Goal: Task Accomplishment & Management: Complete application form

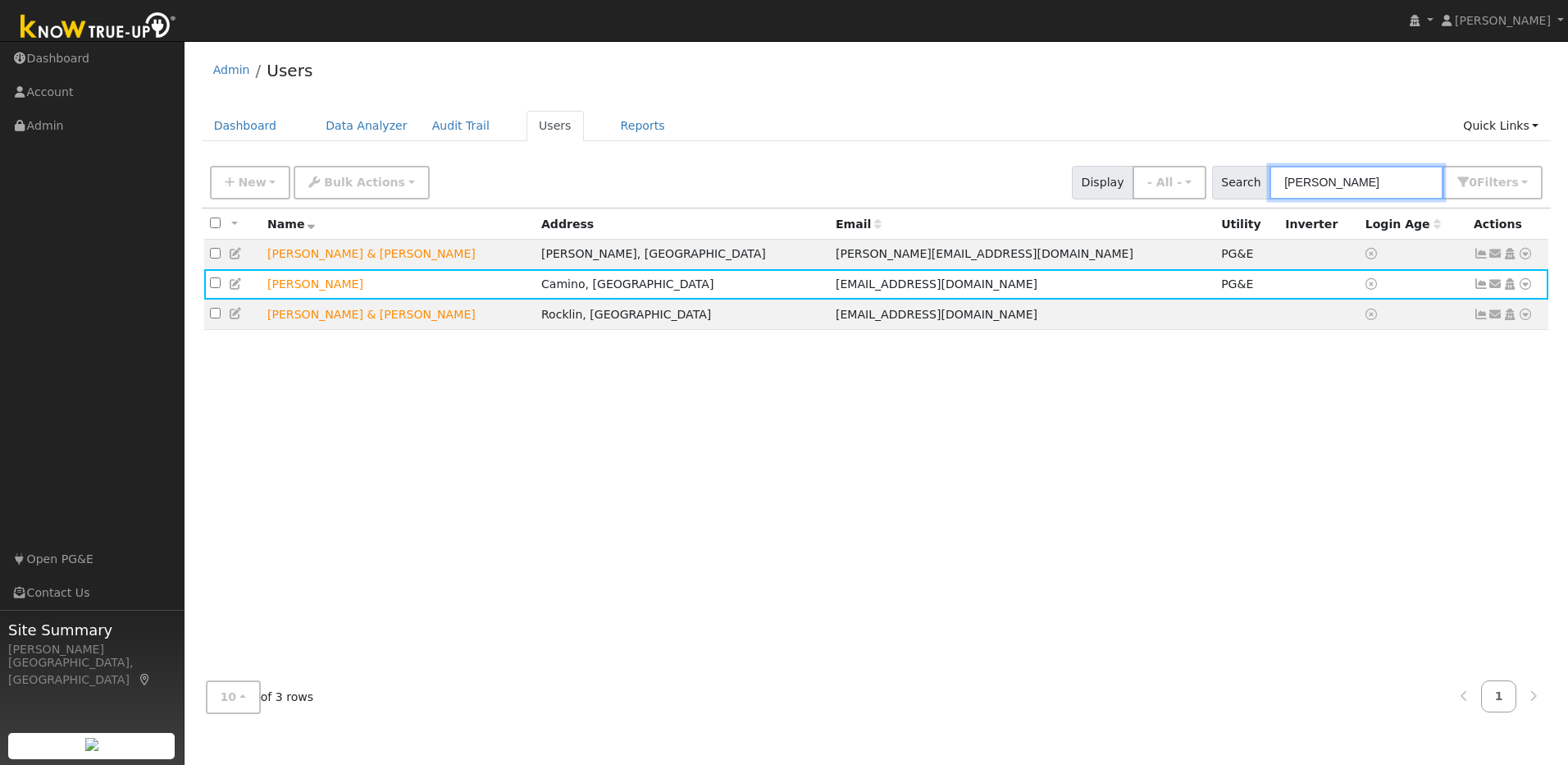
click at [1365, 185] on input "tracy" at bounding box center [1356, 183] width 174 height 34
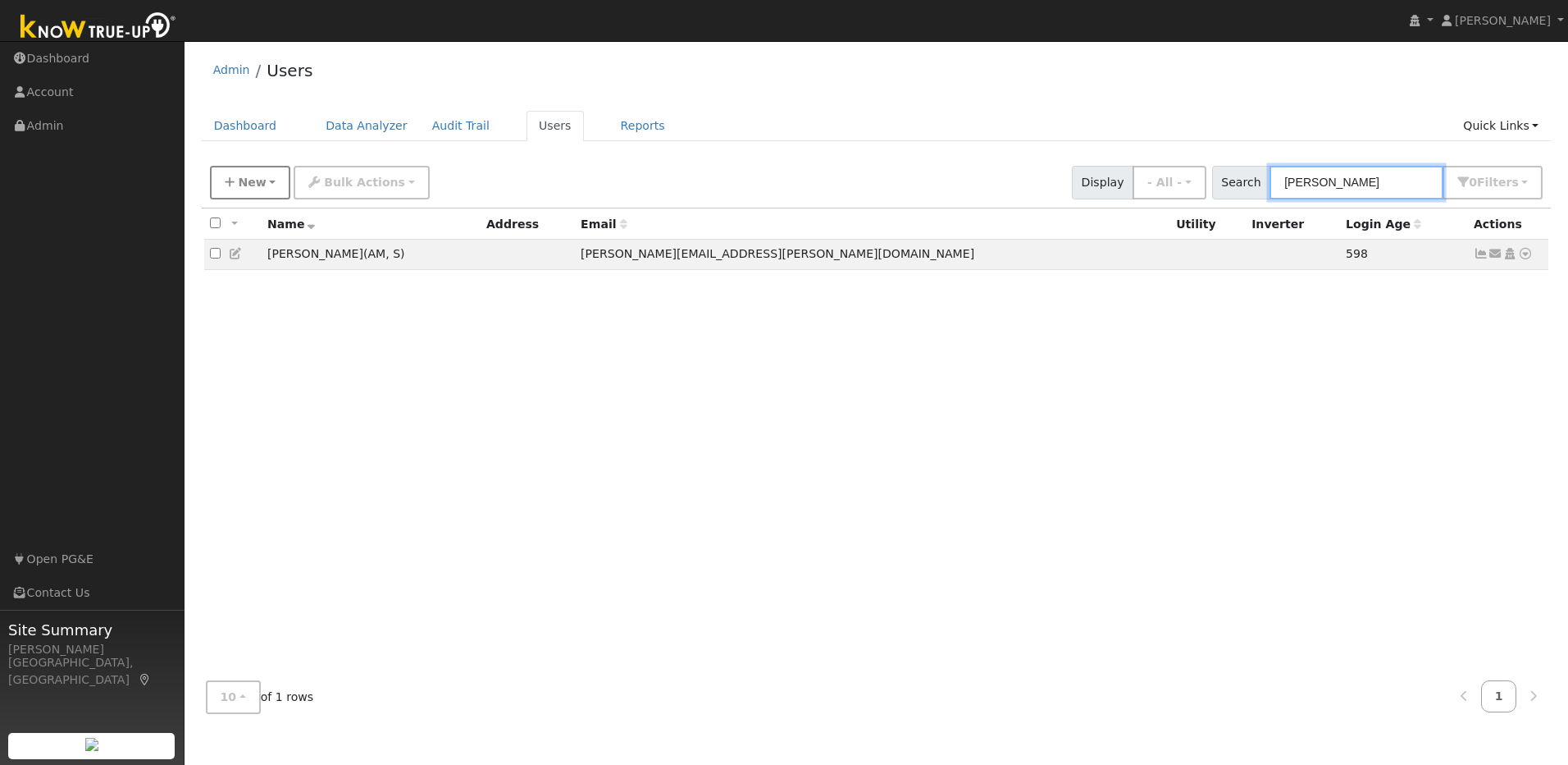
type input "tony ha"
click at [262, 187] on button "New" at bounding box center [250, 183] width 81 height 34
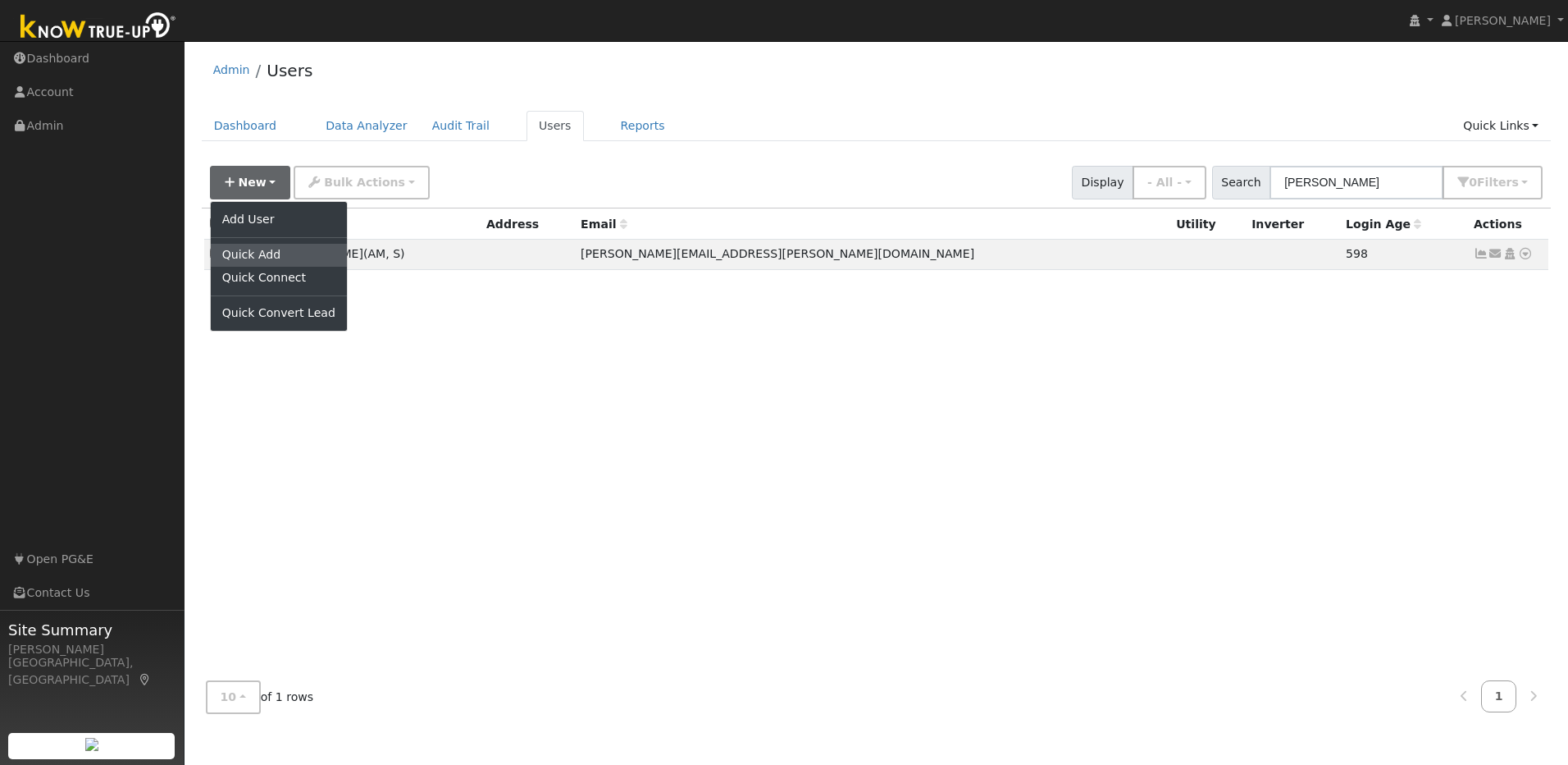
click at [283, 257] on link "Quick Add" at bounding box center [278, 255] width 136 height 23
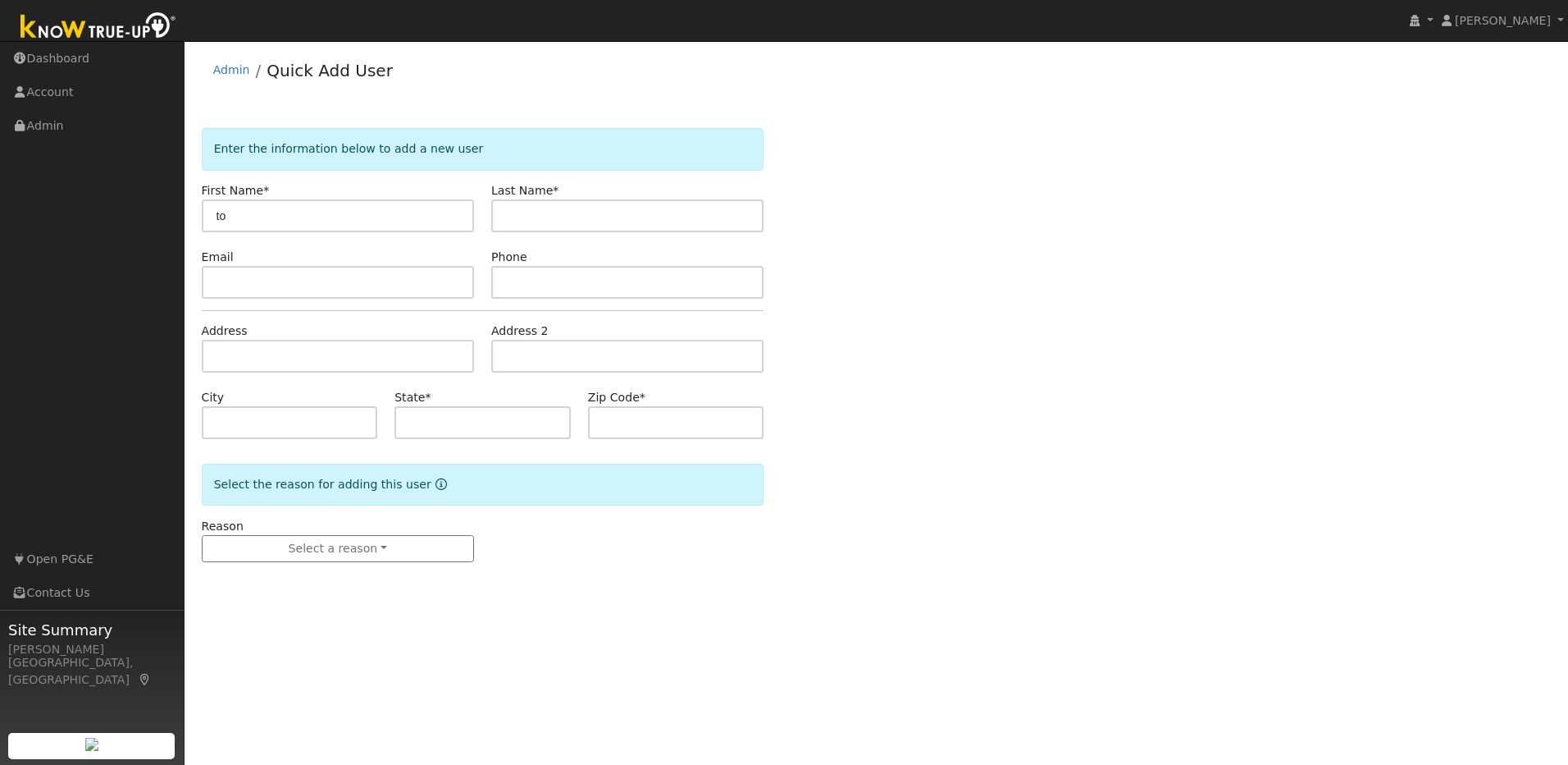
type input "t"
type input "[PERSON_NAME]"
click at [592, 210] on input "text" at bounding box center [627, 216] width 273 height 33
type input "Ha"
paste input "[EMAIL_ADDRESS][DOMAIN_NAME]"
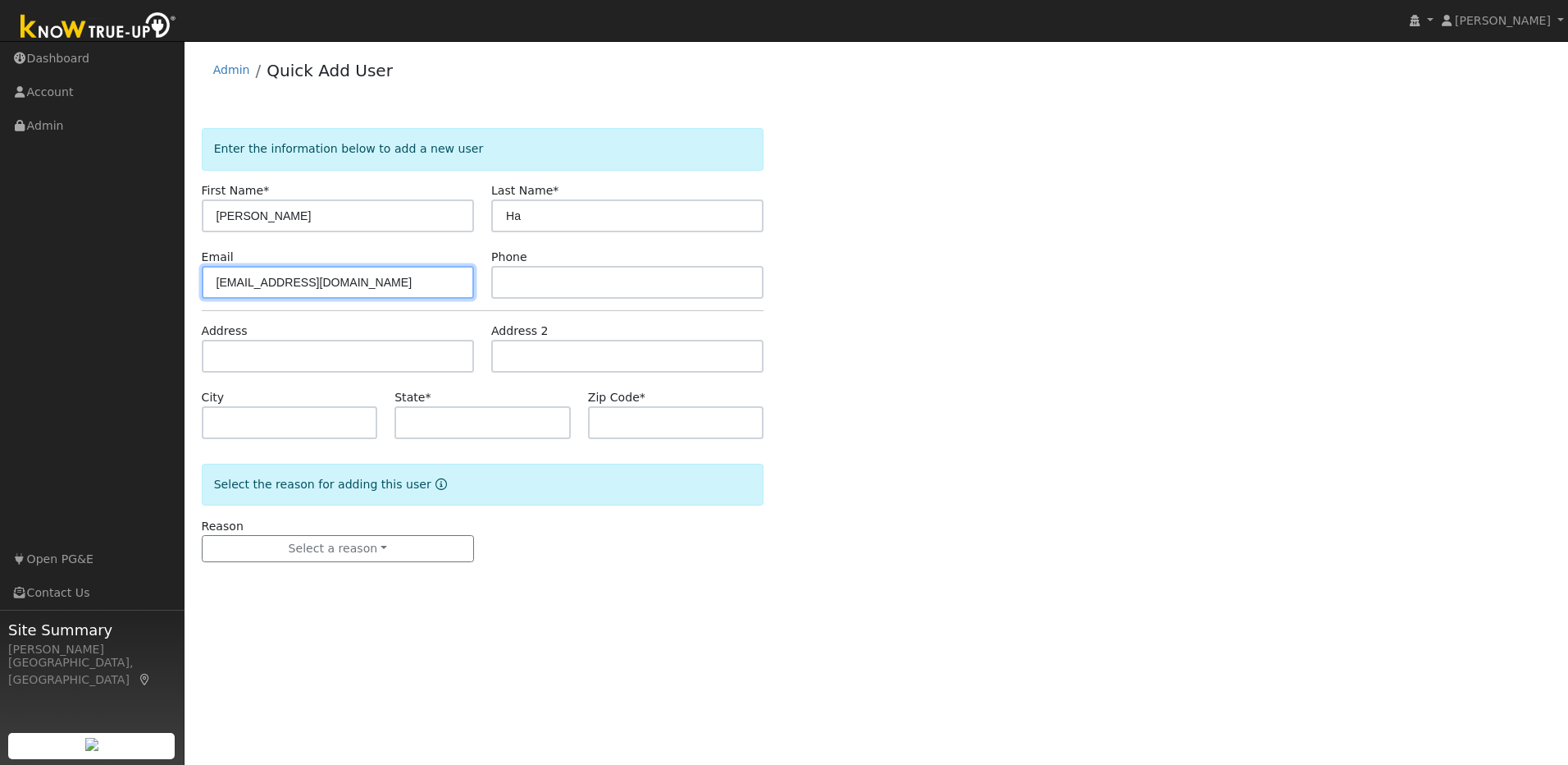
type input "[EMAIL_ADDRESS][DOMAIN_NAME]"
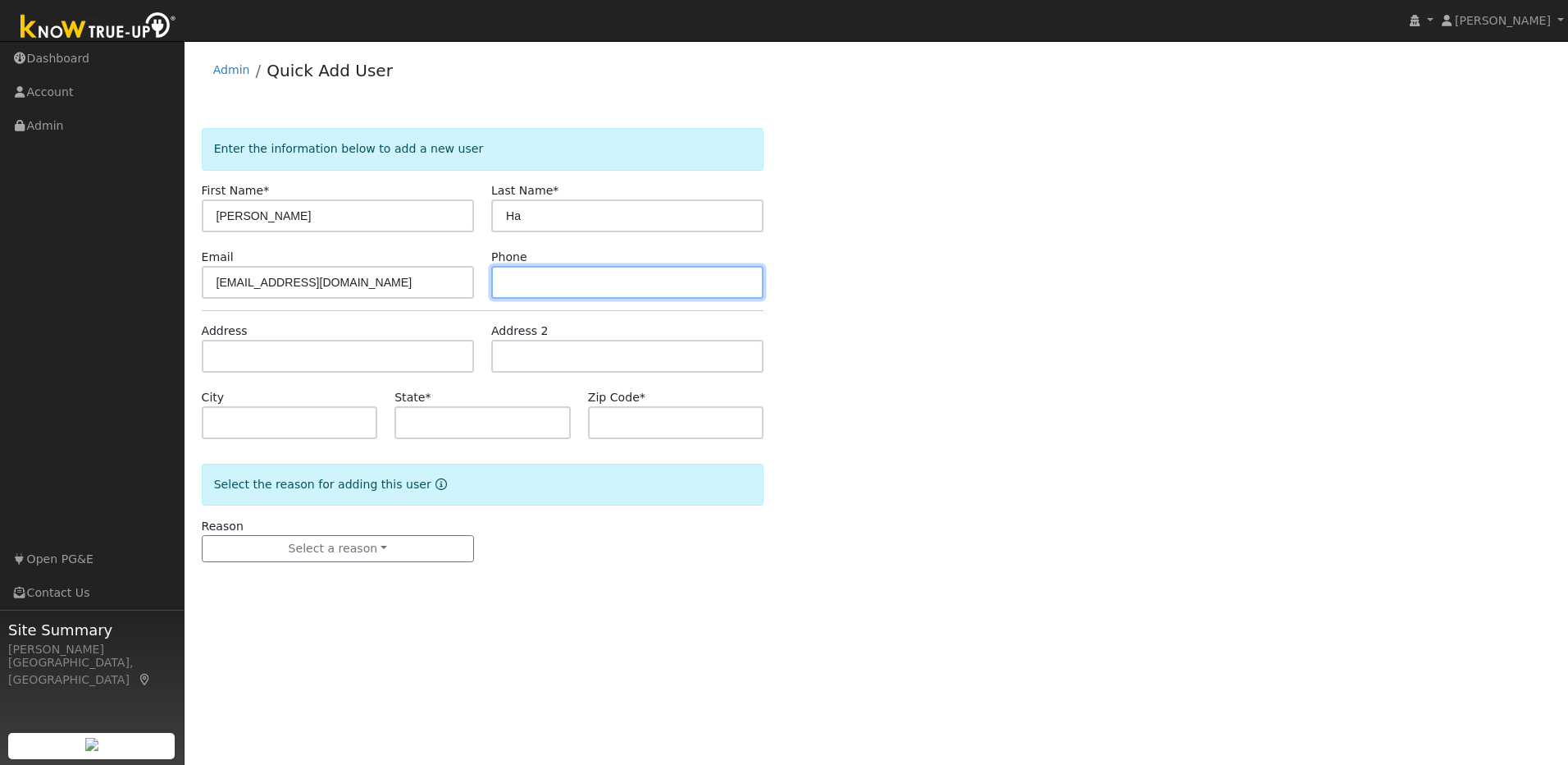
paste input "[PHONE_NUMBER]"
type input "[PHONE_NUMBER]"
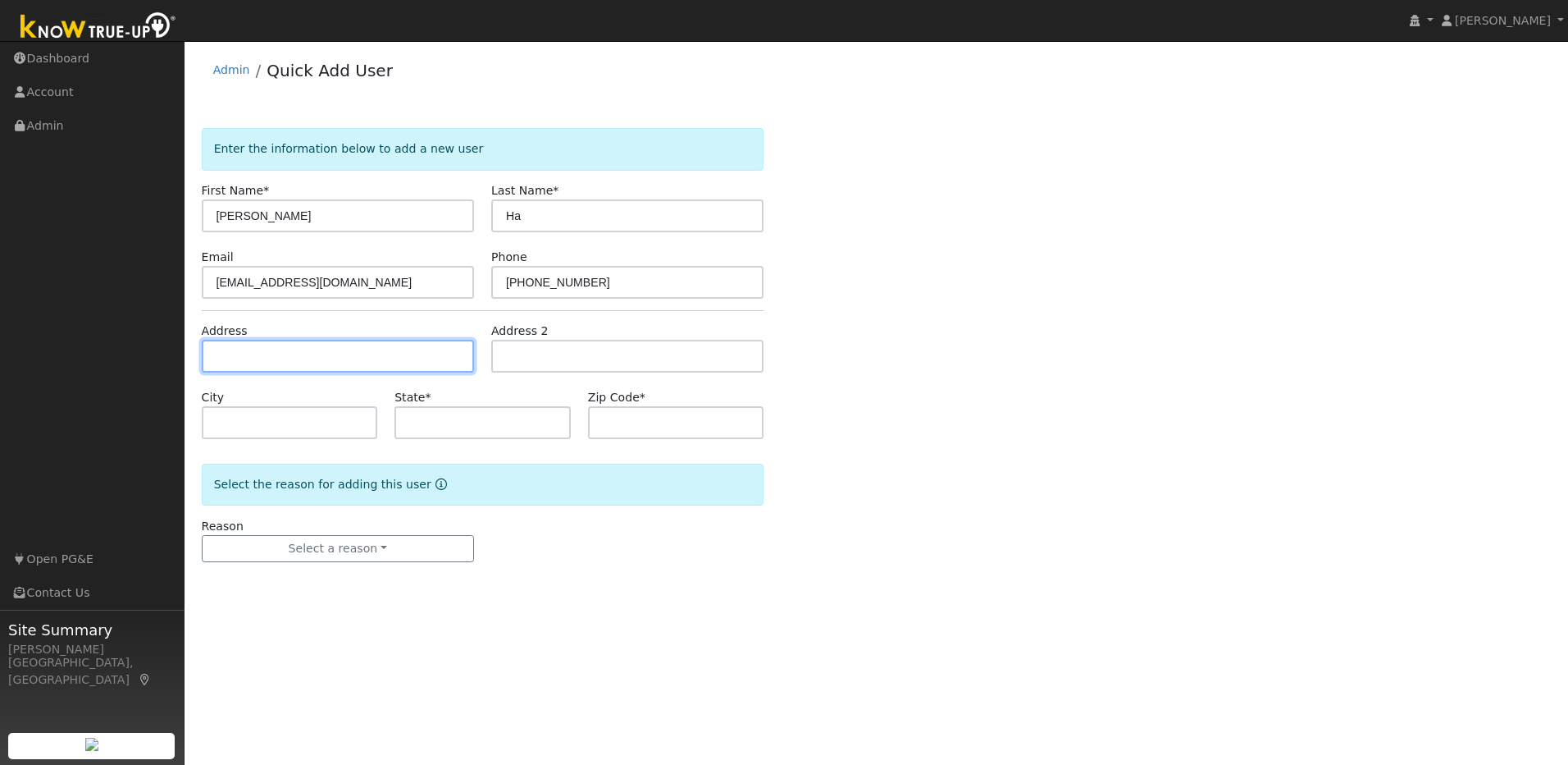
click at [332, 360] on input "text" at bounding box center [338, 356] width 273 height 33
paste input "[STREET_ADDRESS]"
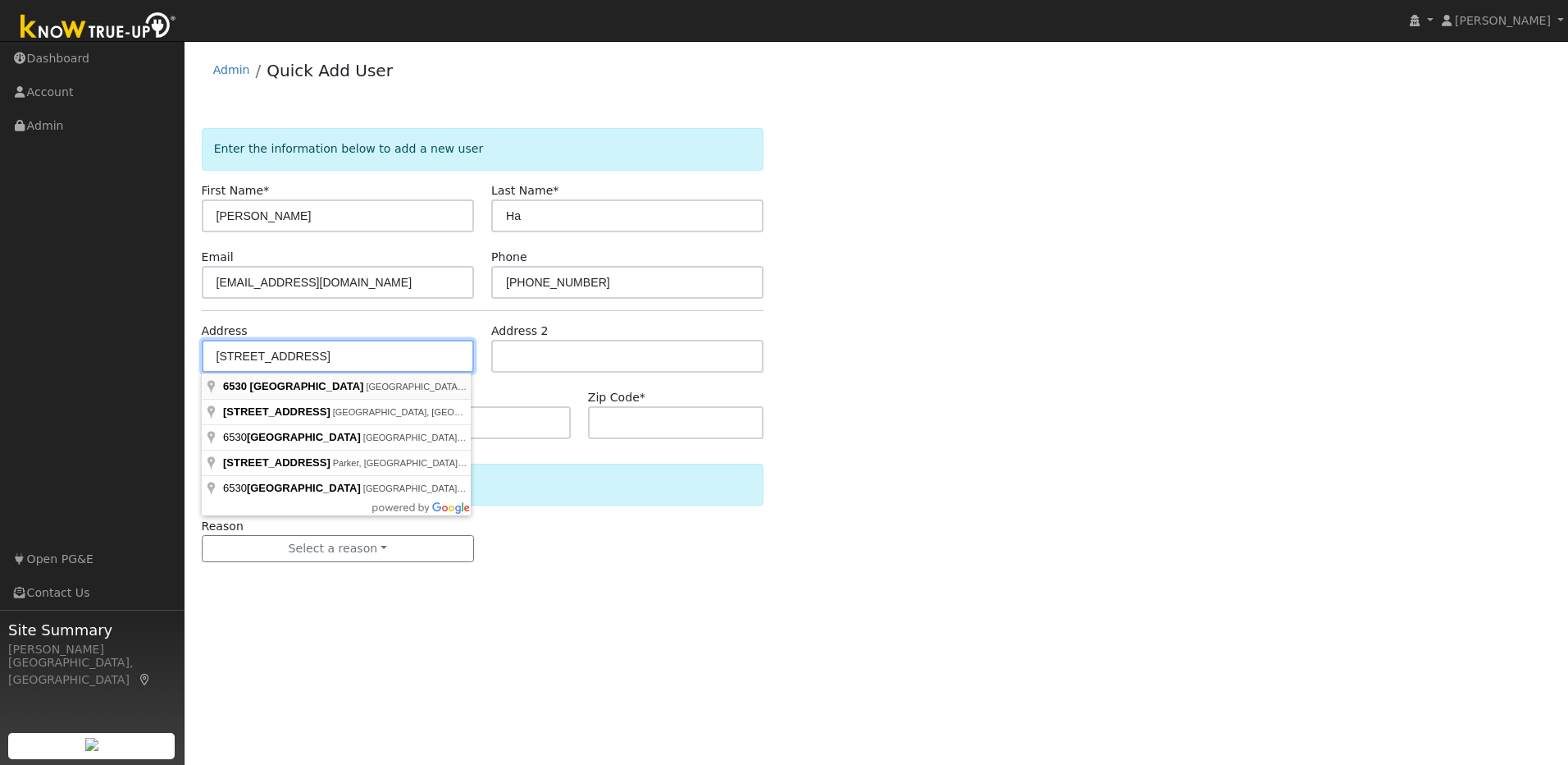
type input "[STREET_ADDRESS]"
type input "Stockton"
type input "CA"
type input "95219"
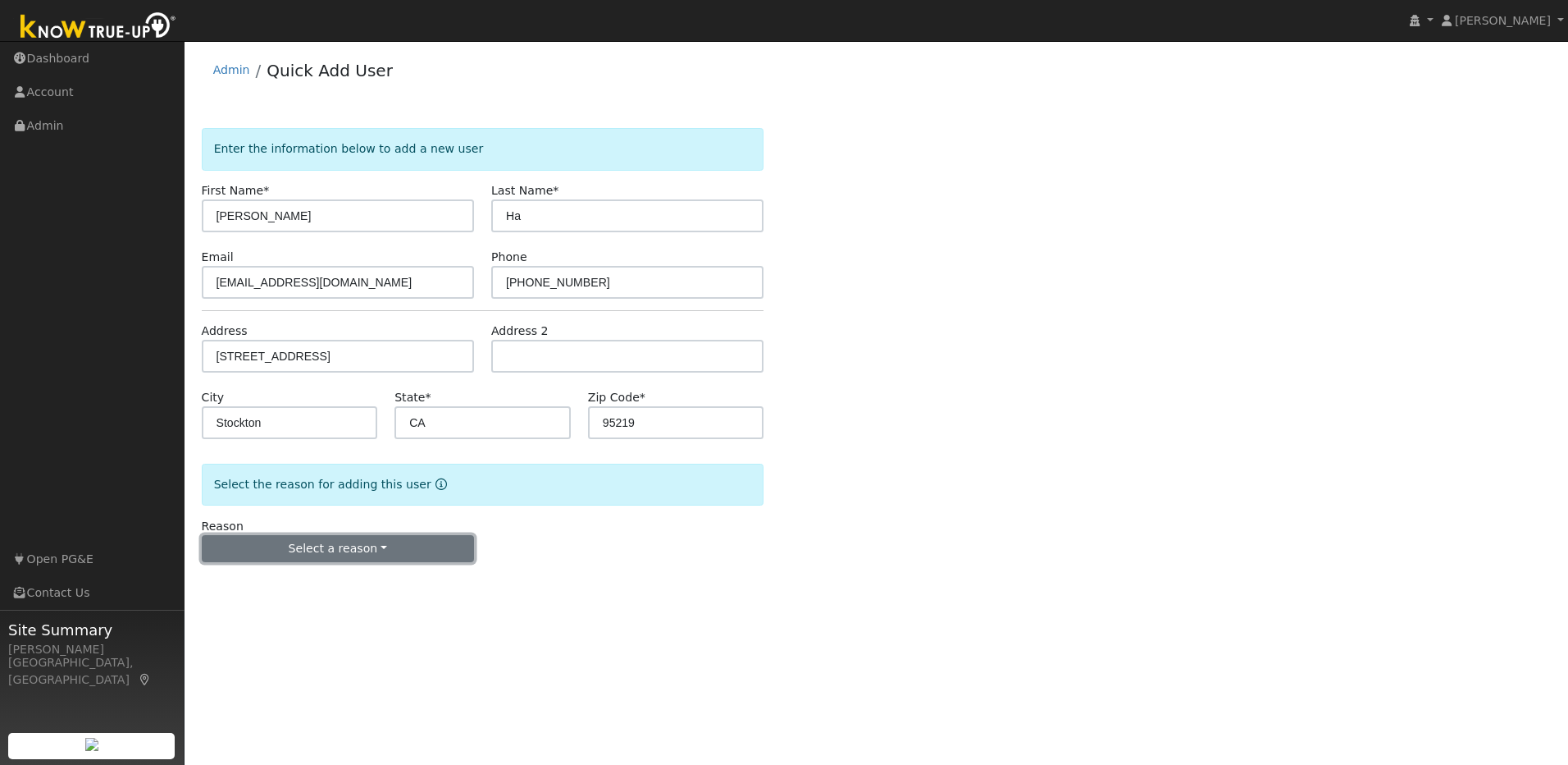
click at [410, 549] on button "Select a reason" at bounding box center [338, 549] width 273 height 28
click at [276, 585] on link "New lead" at bounding box center [293, 582] width 181 height 23
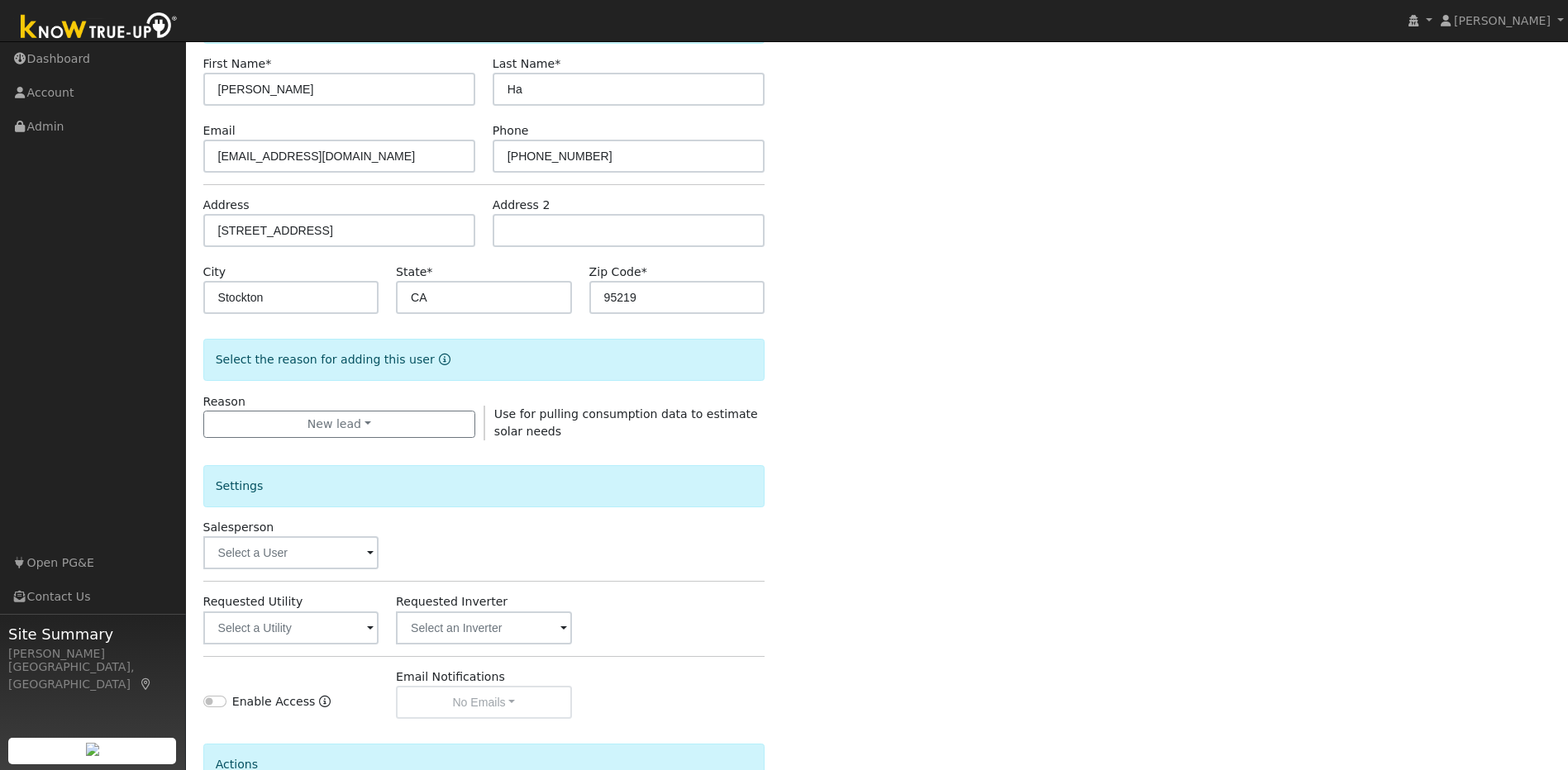
scroll to position [300, 0]
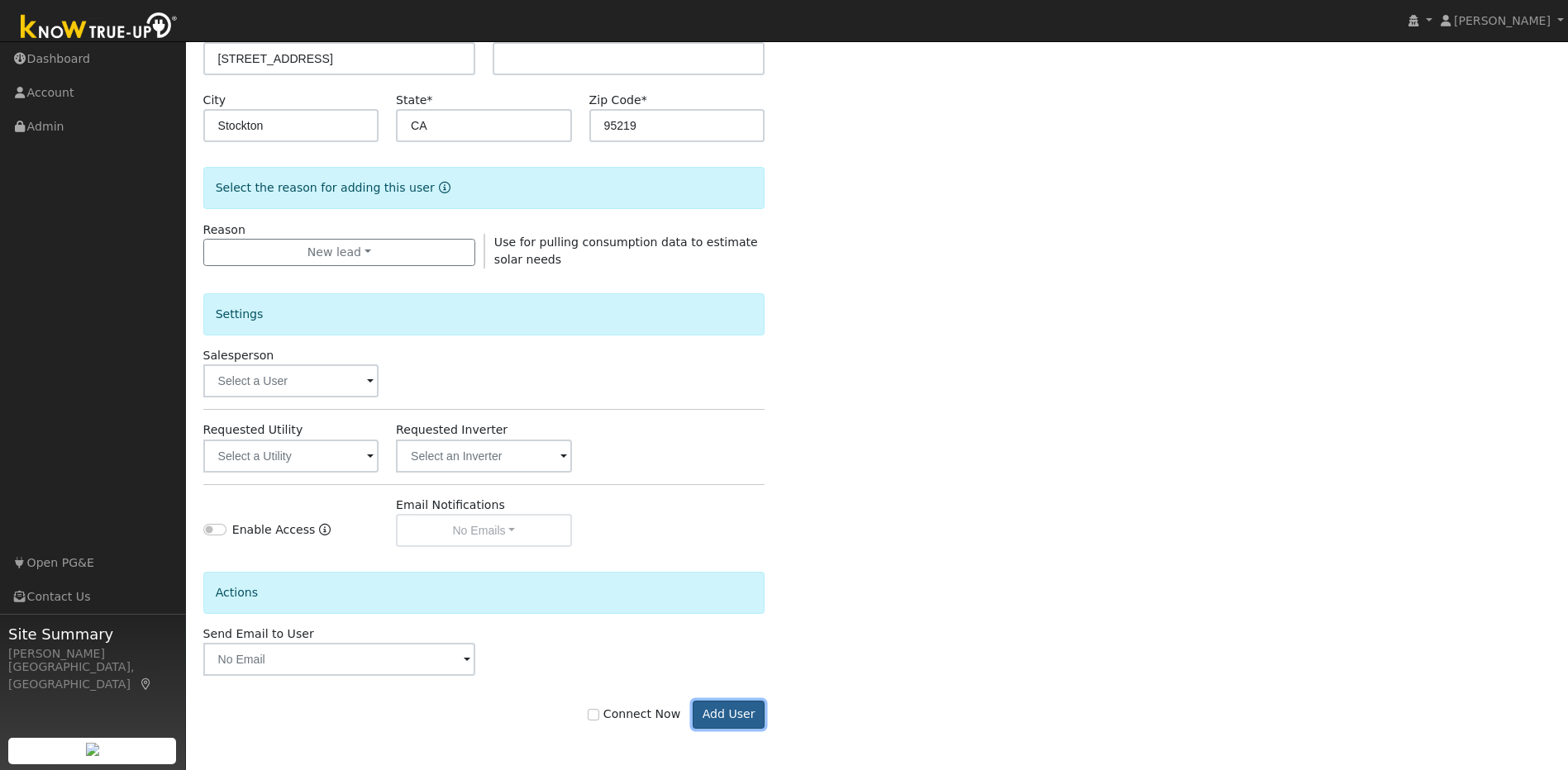
click at [730, 709] on button "Add User" at bounding box center [728, 714] width 72 height 28
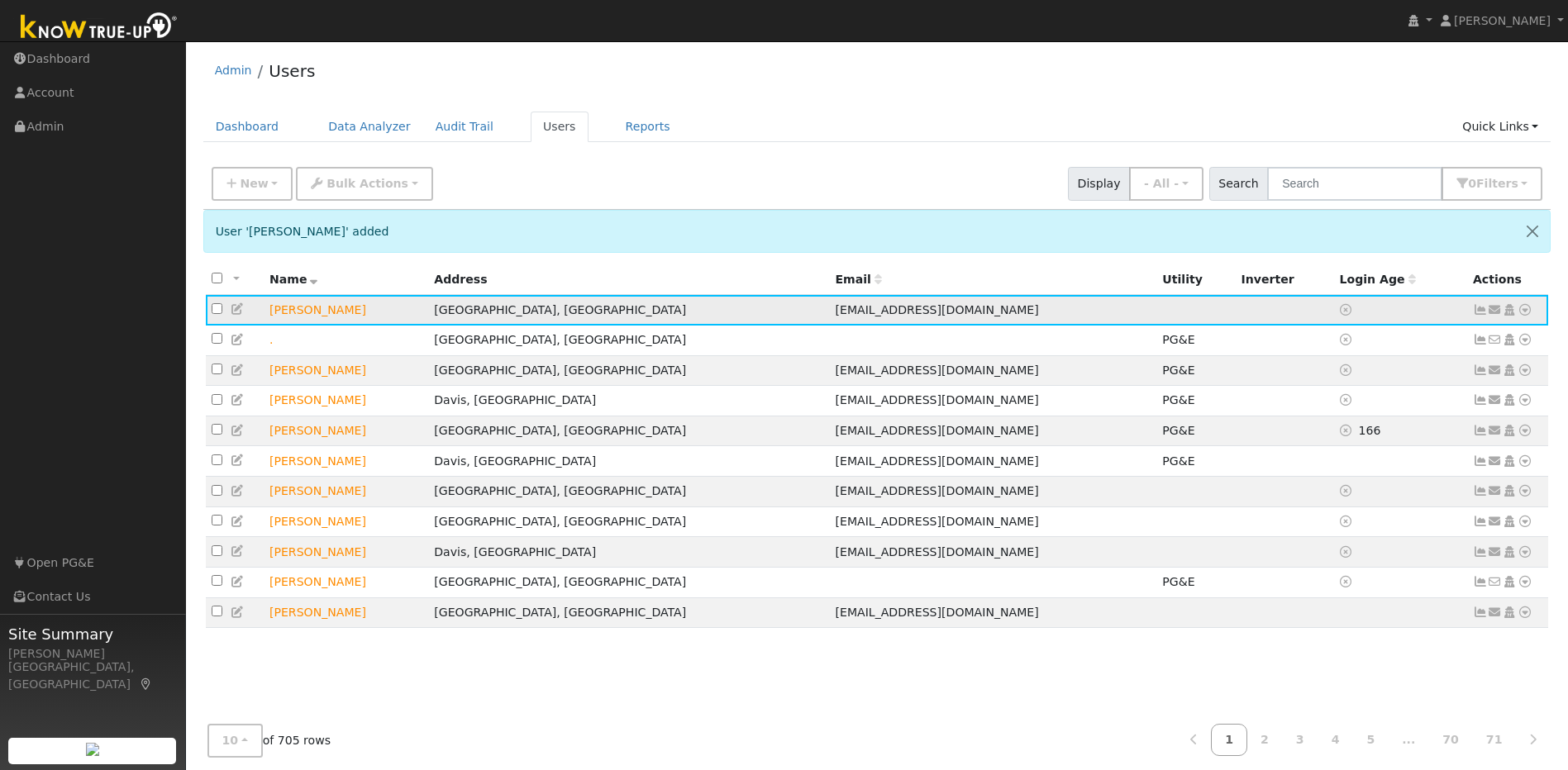
click at [237, 312] on icon at bounding box center [238, 309] width 15 height 12
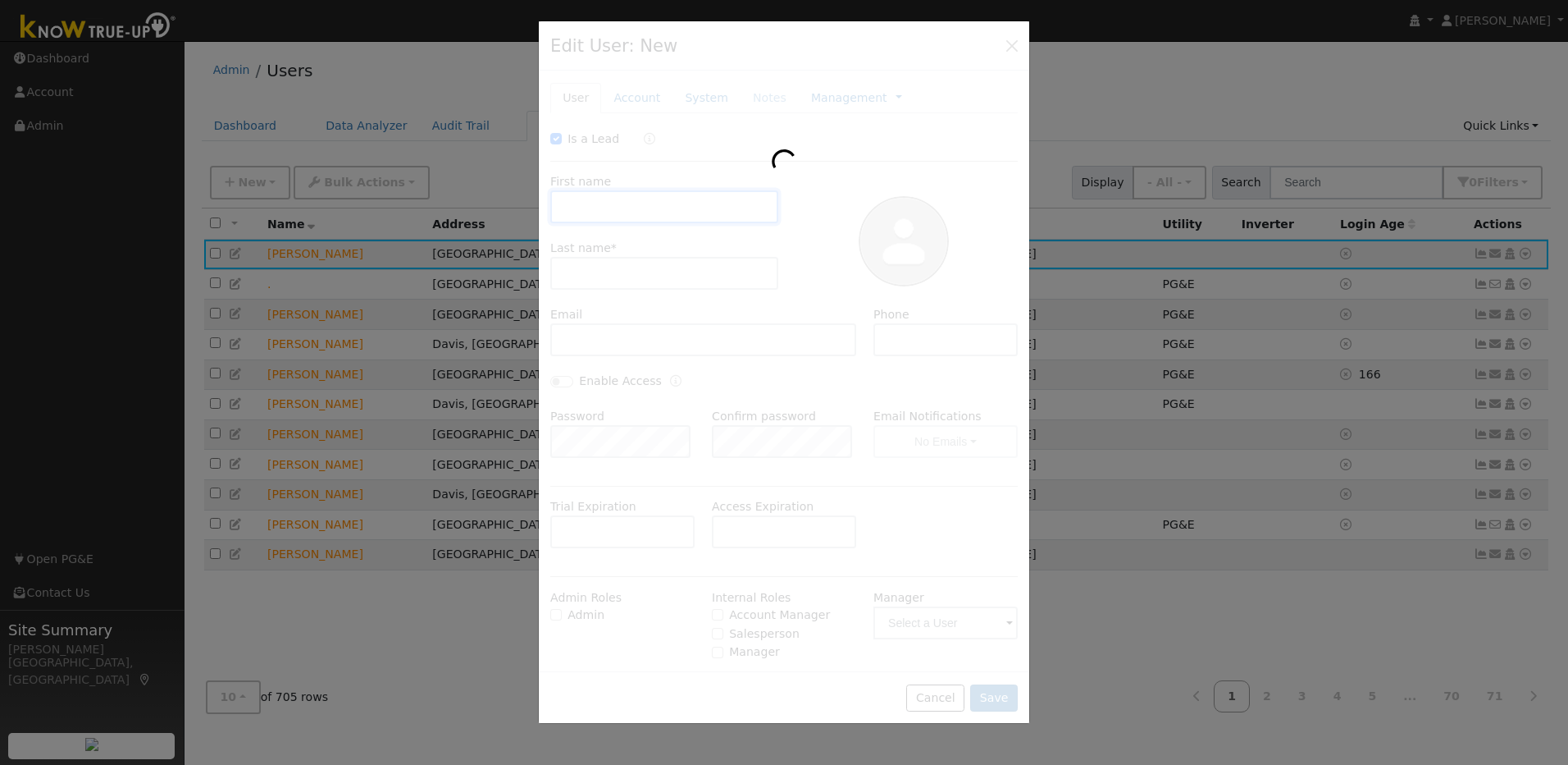
checkbox input "true"
type input "[PERSON_NAME]"
type input "Ha"
type input "[EMAIL_ADDRESS][DOMAIN_NAME]"
type input "[PHONE_NUMBER]"
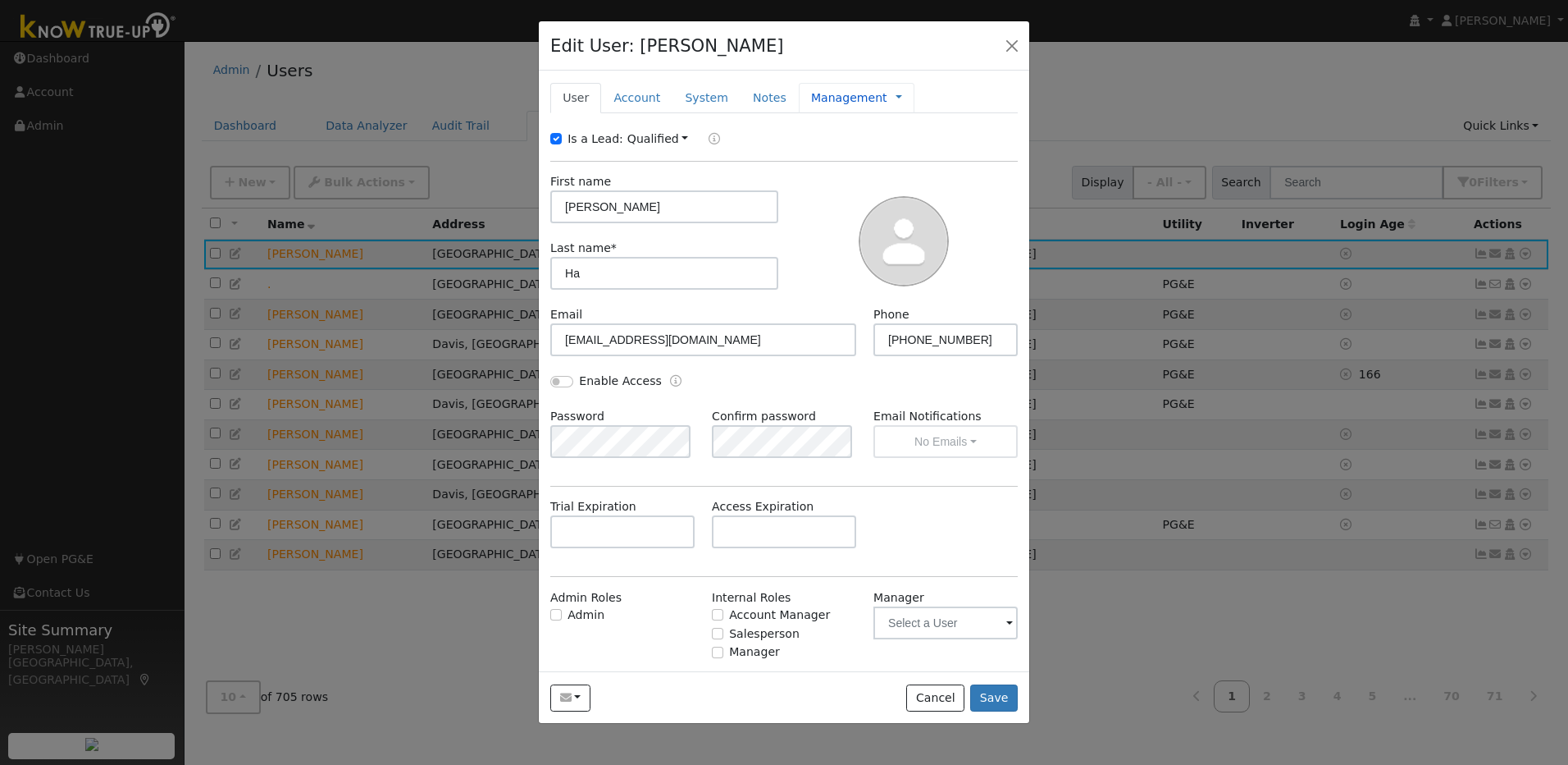
click at [812, 97] on link "Management" at bounding box center [849, 98] width 76 height 18
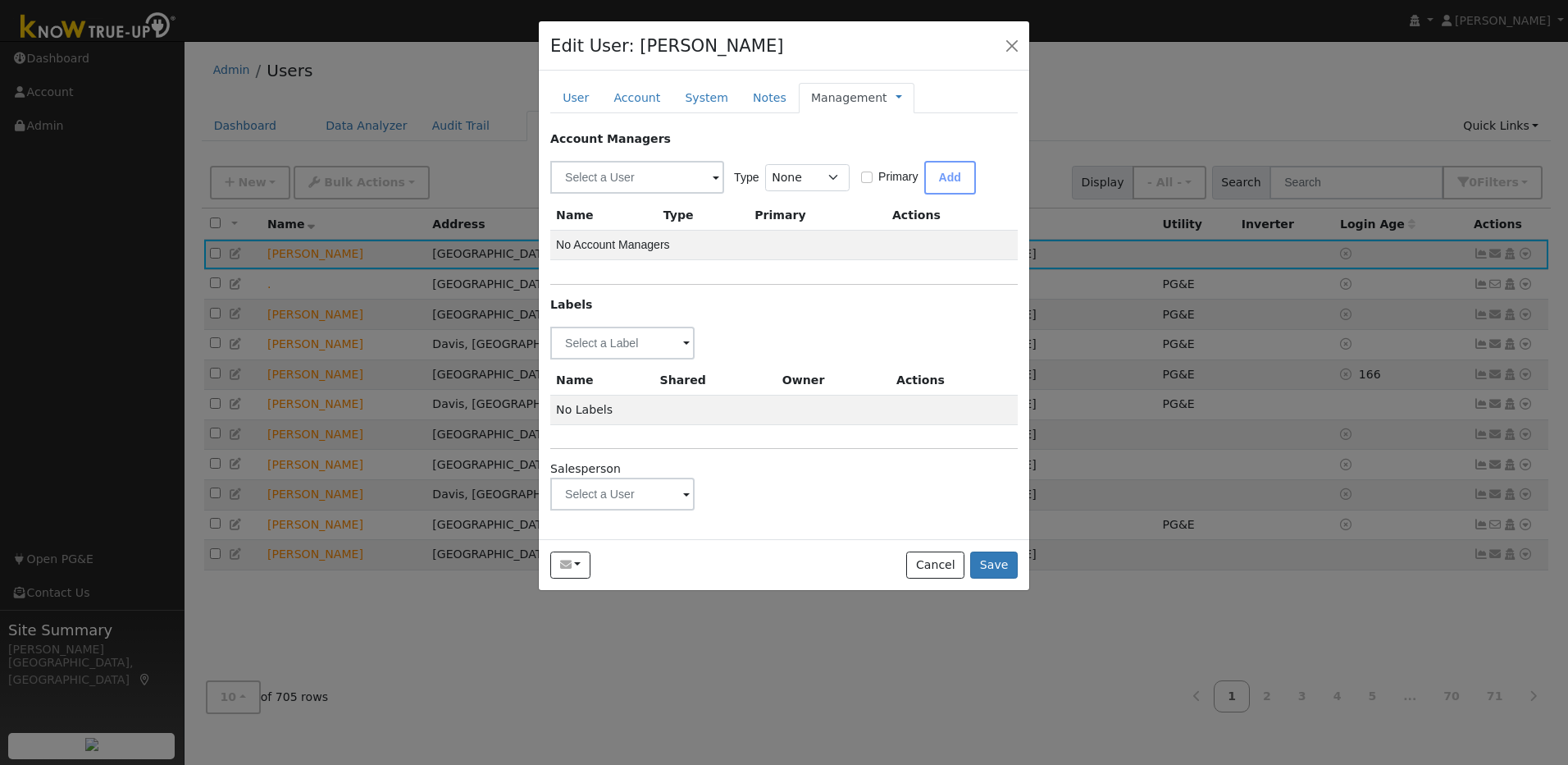
click at [683, 496] on span at bounding box center [687, 495] width 7 height 19
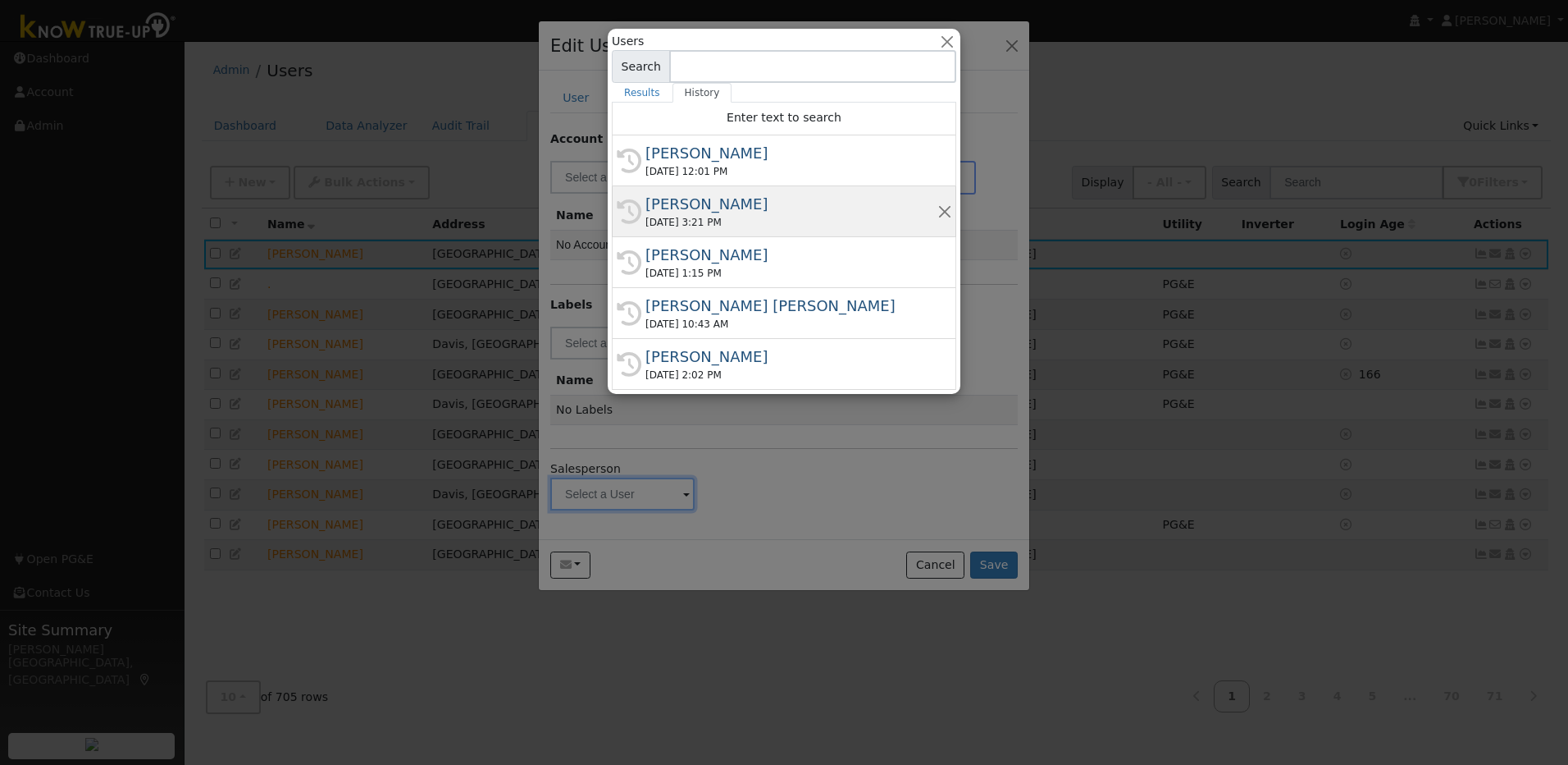
click at [682, 202] on div "[PERSON_NAME]" at bounding box center [792, 204] width 292 height 22
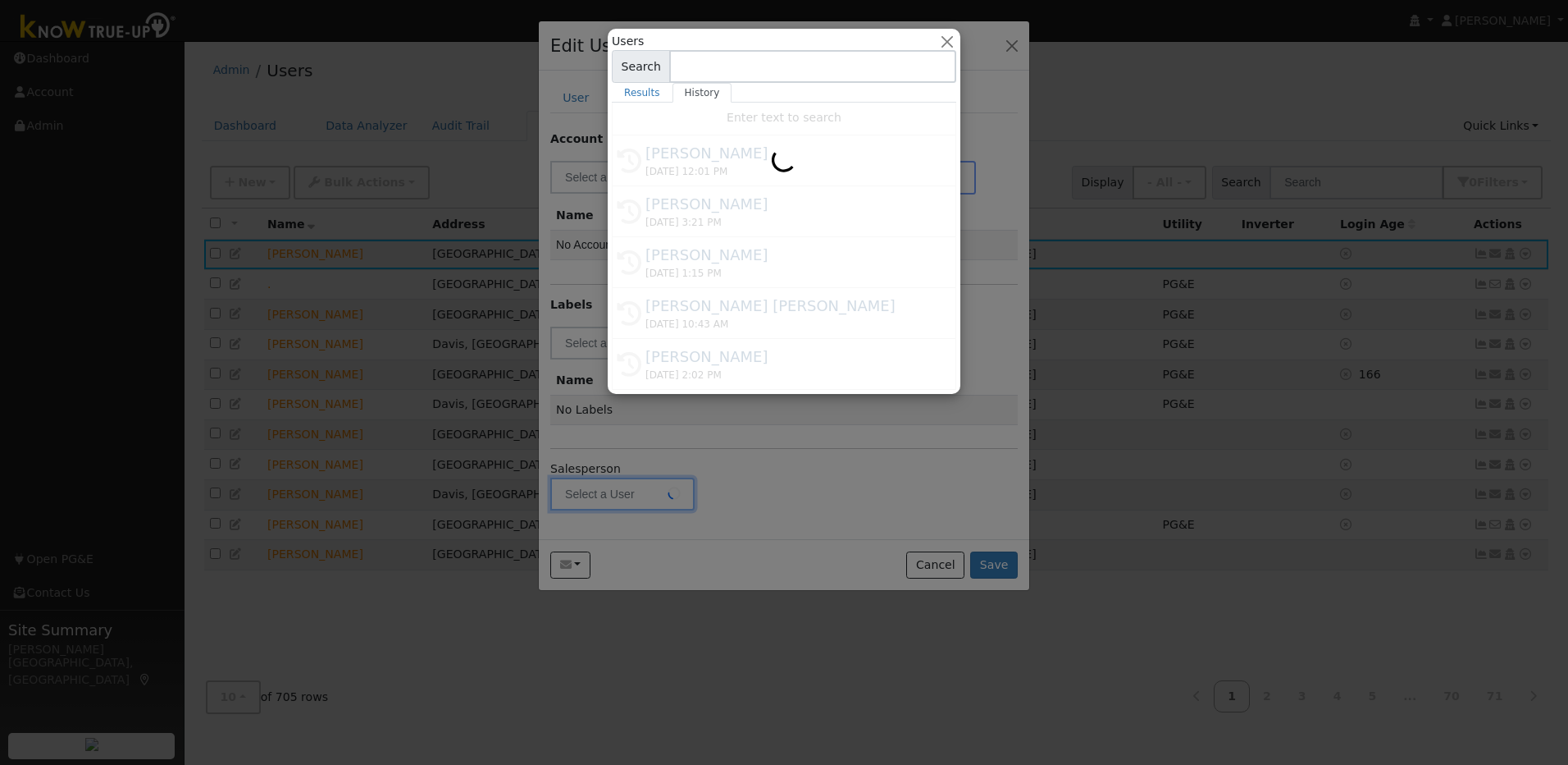
type input "[PERSON_NAME]"
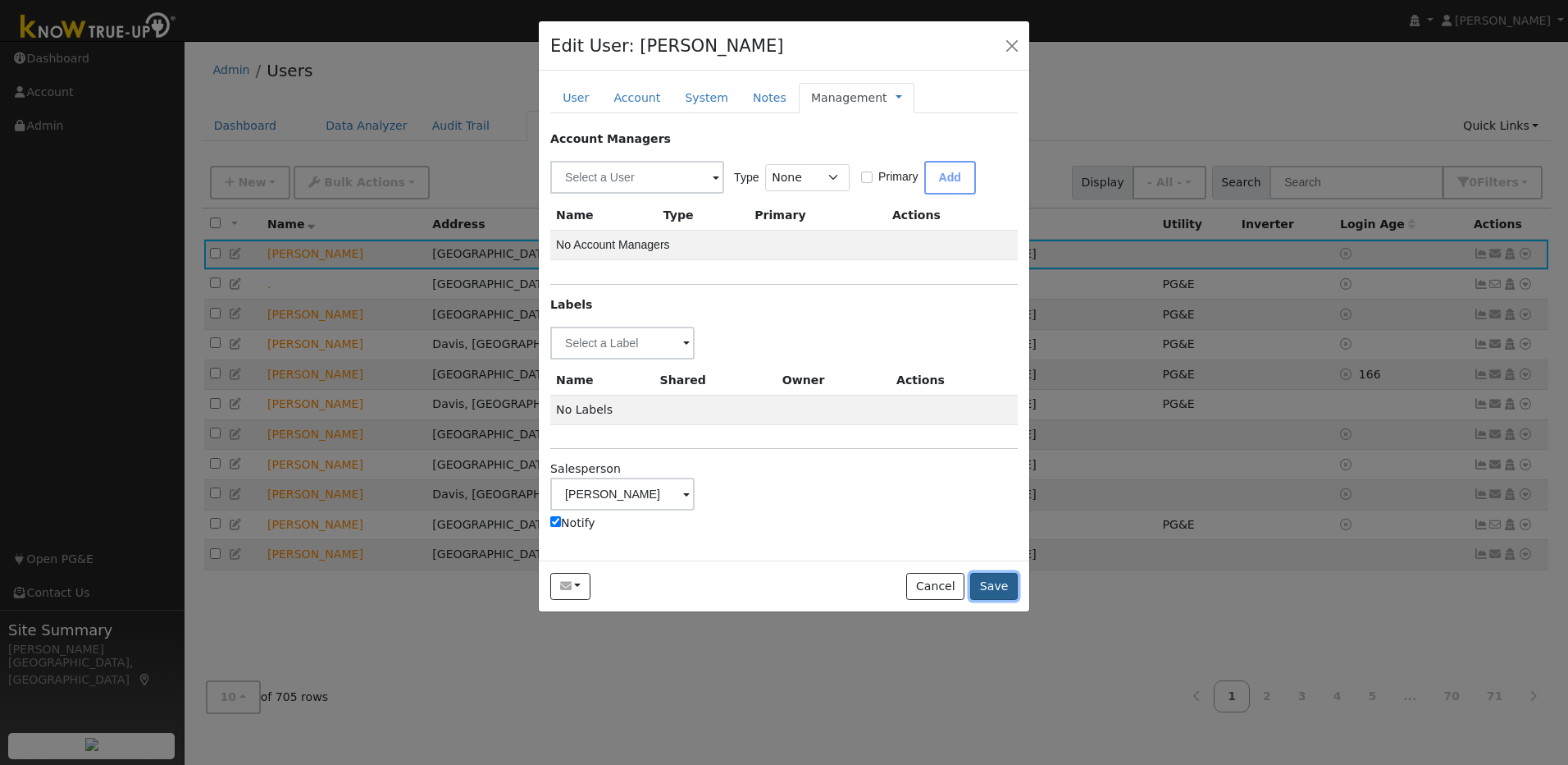
click at [986, 587] on button "Save" at bounding box center [994, 586] width 48 height 28
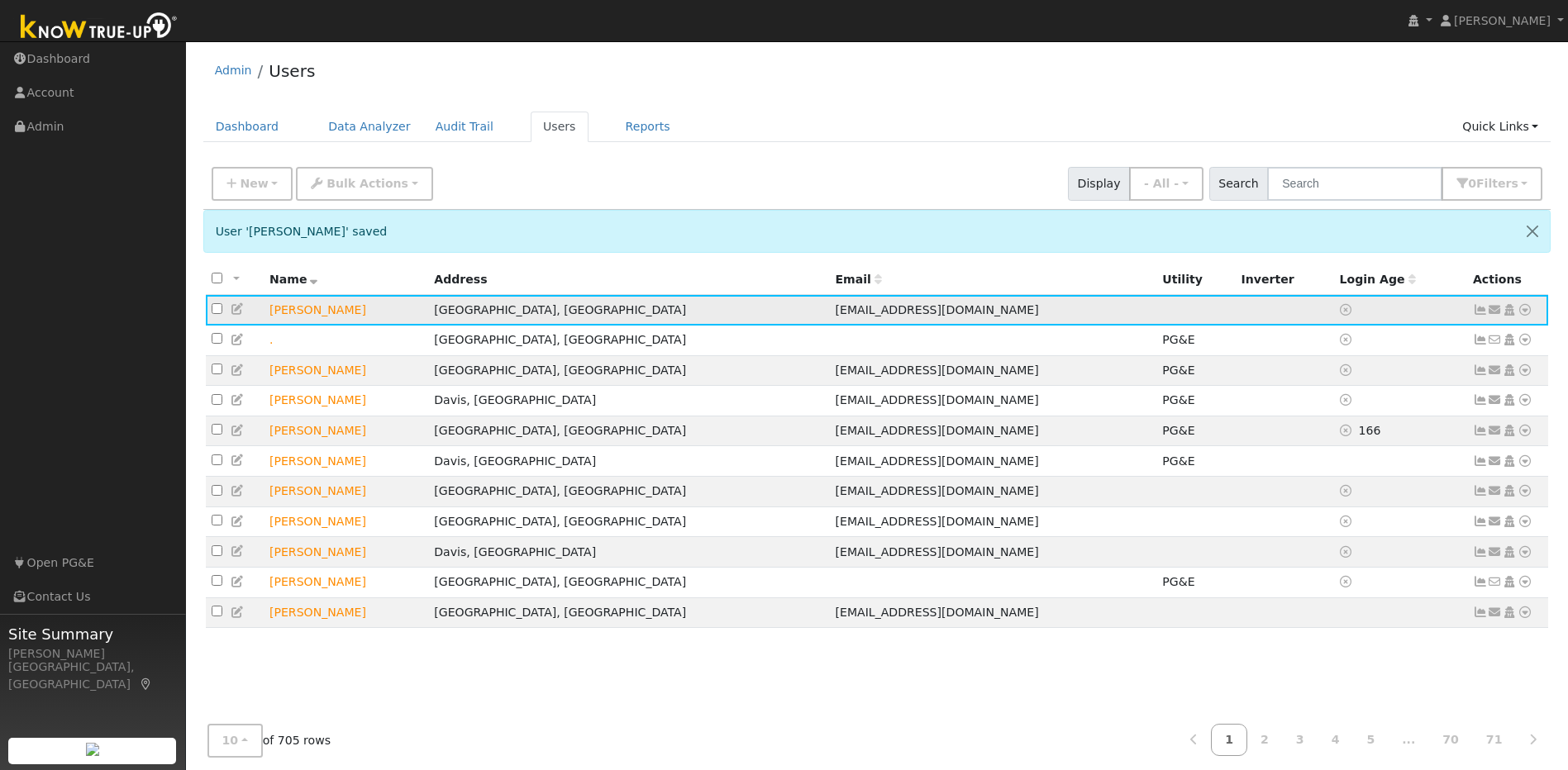
click at [1527, 315] on icon at bounding box center [1525, 310] width 15 height 12
click at [1359, 439] on link "Utility" at bounding box center [1353, 434] width 115 height 23
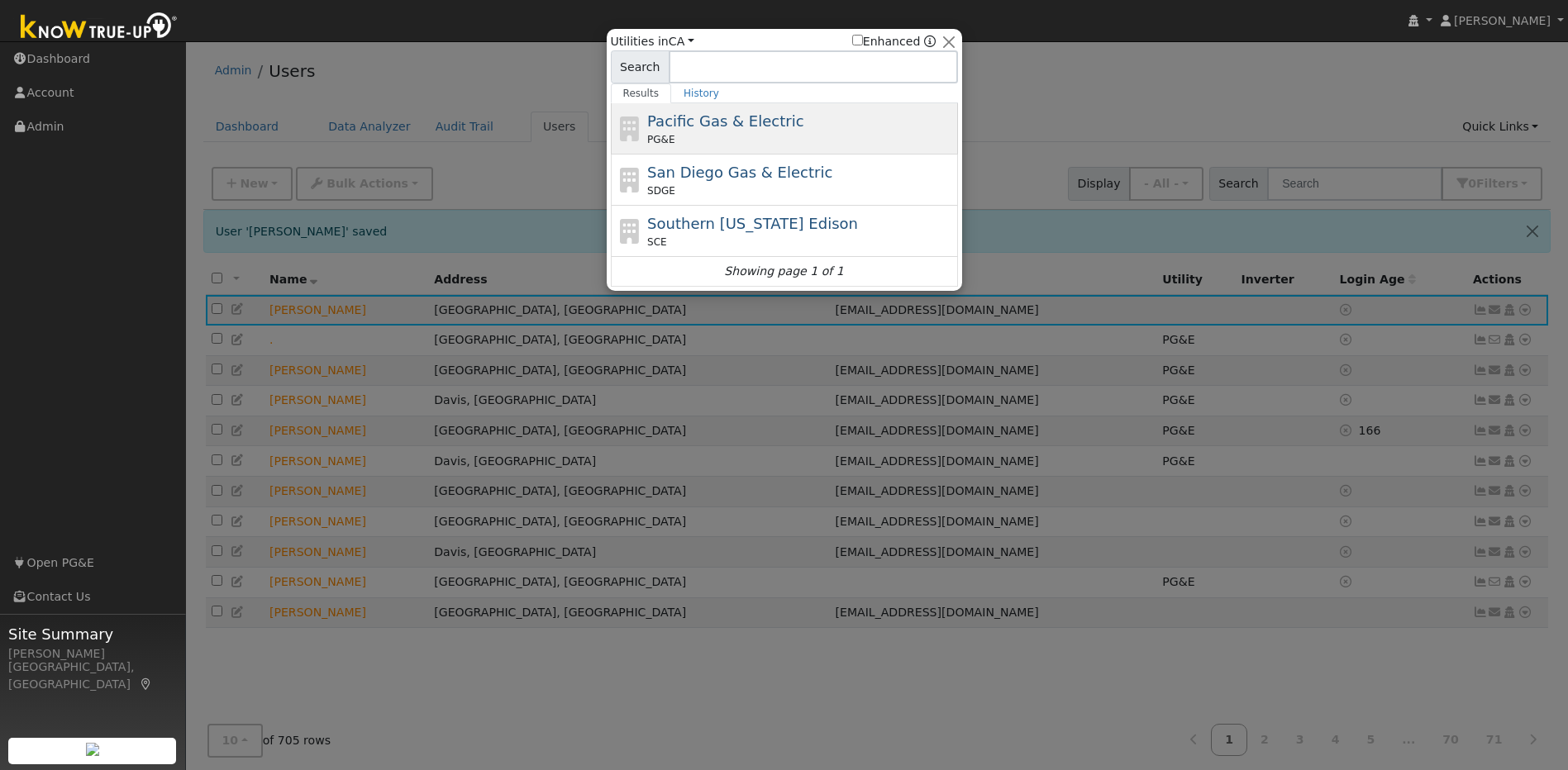
click at [696, 139] on div "PG&E" at bounding box center [800, 140] width 307 height 15
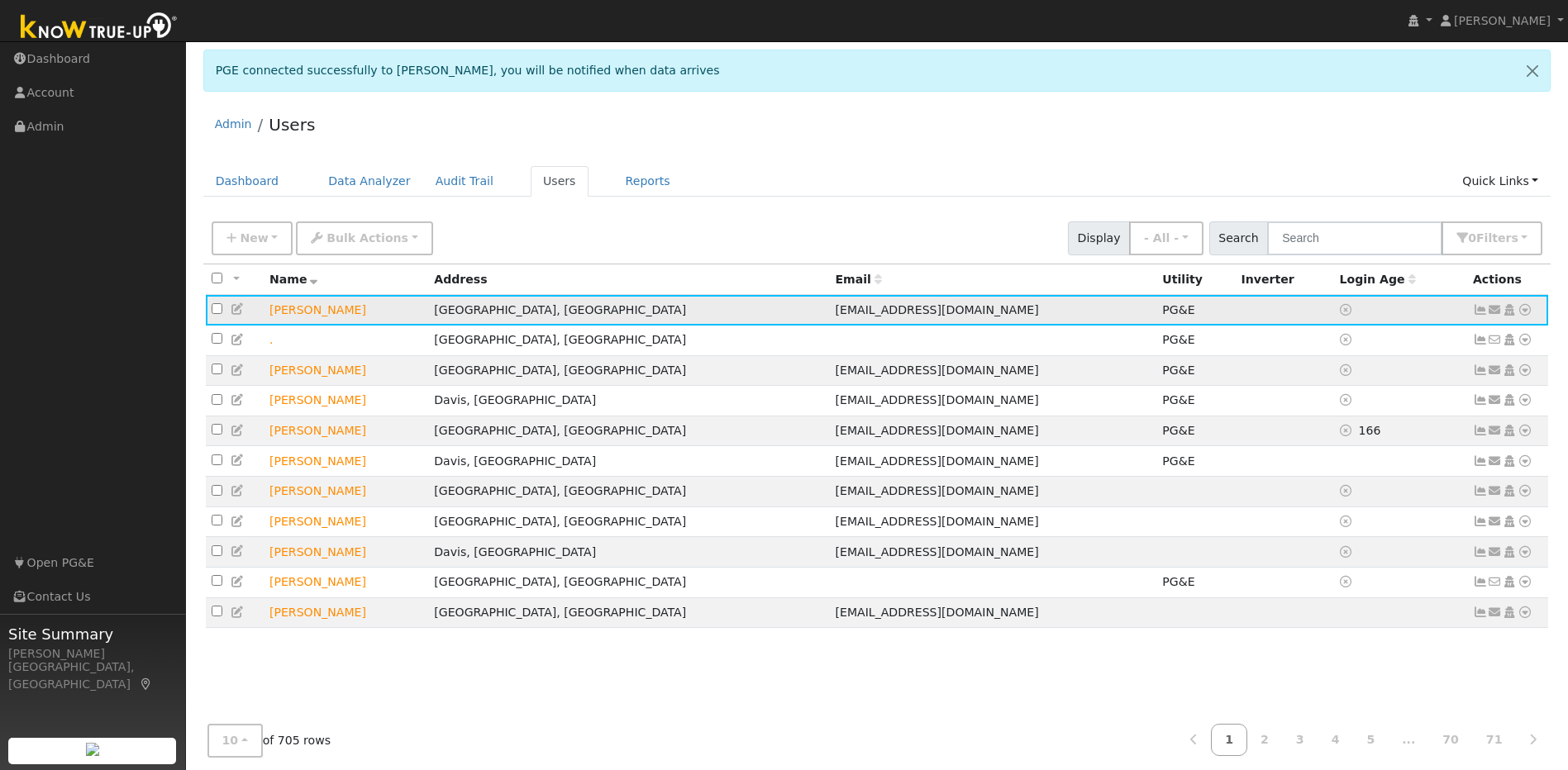
click at [1480, 317] on link at bounding box center [1480, 310] width 15 height 14
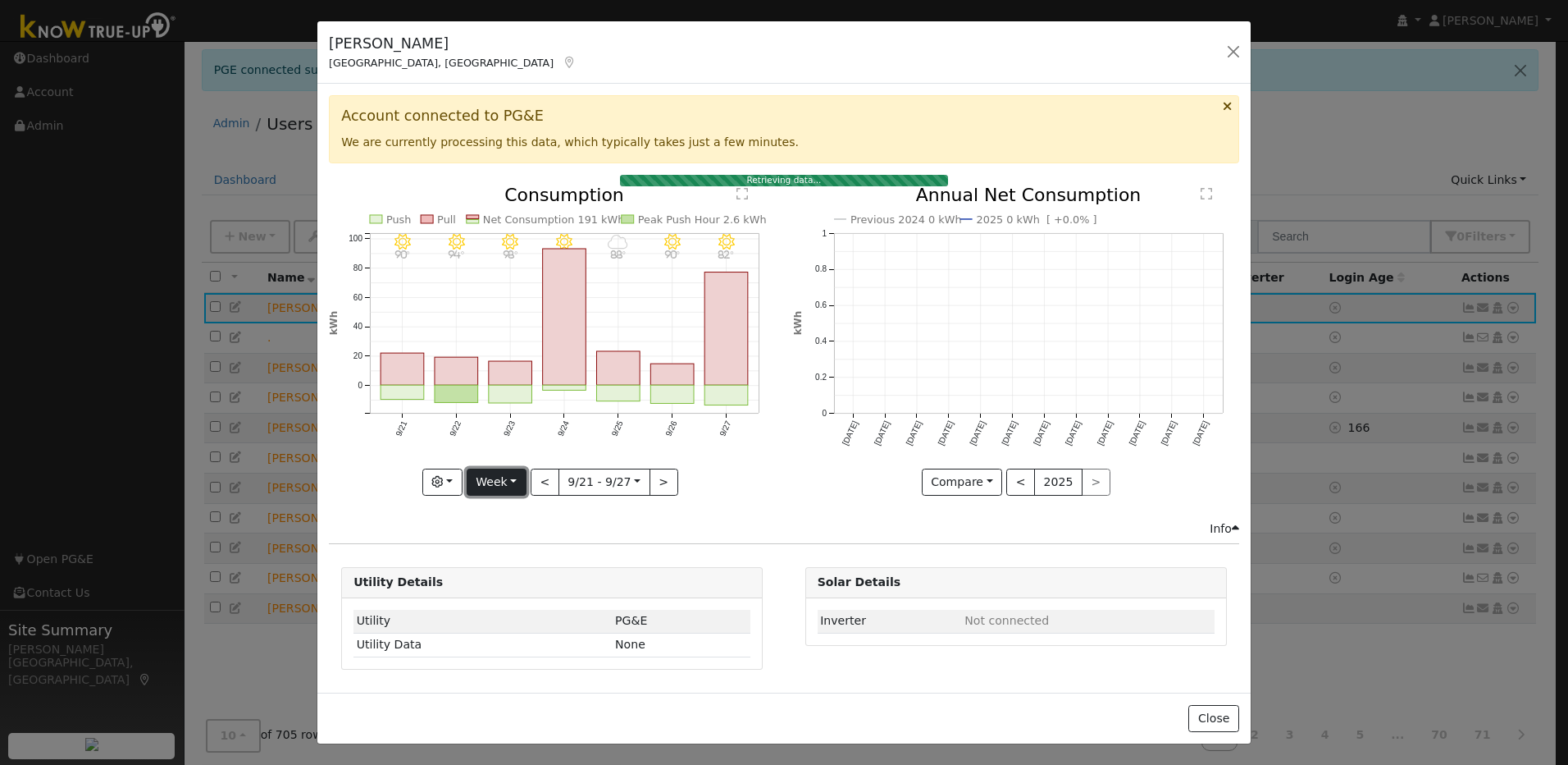
click at [510, 483] on button "Week" at bounding box center [496, 482] width 60 height 28
click at [497, 581] on link "Year" at bounding box center [525, 585] width 114 height 23
type input "2024-09-01"
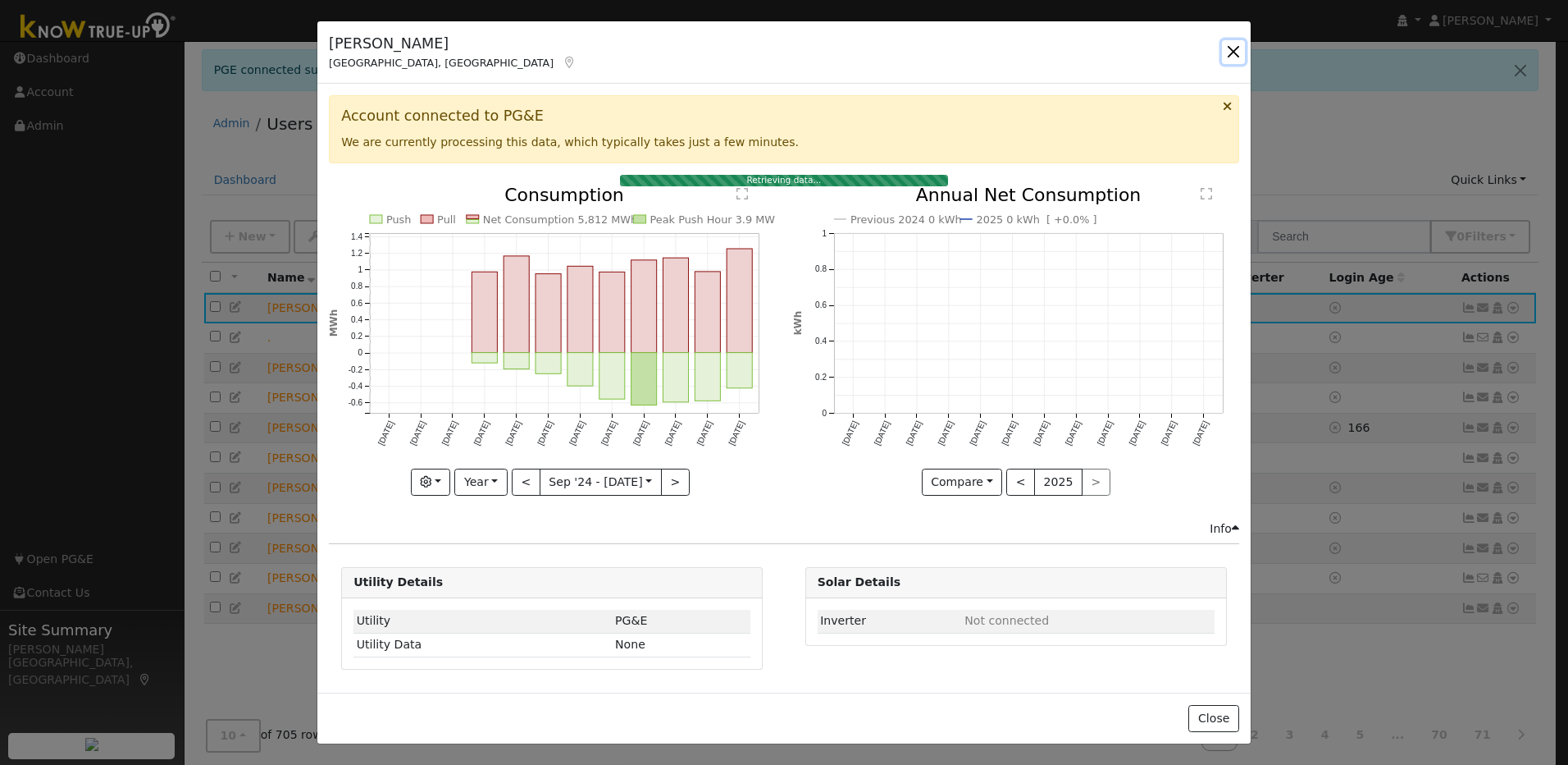
click at [1239, 55] on button "button" at bounding box center [1233, 51] width 23 height 23
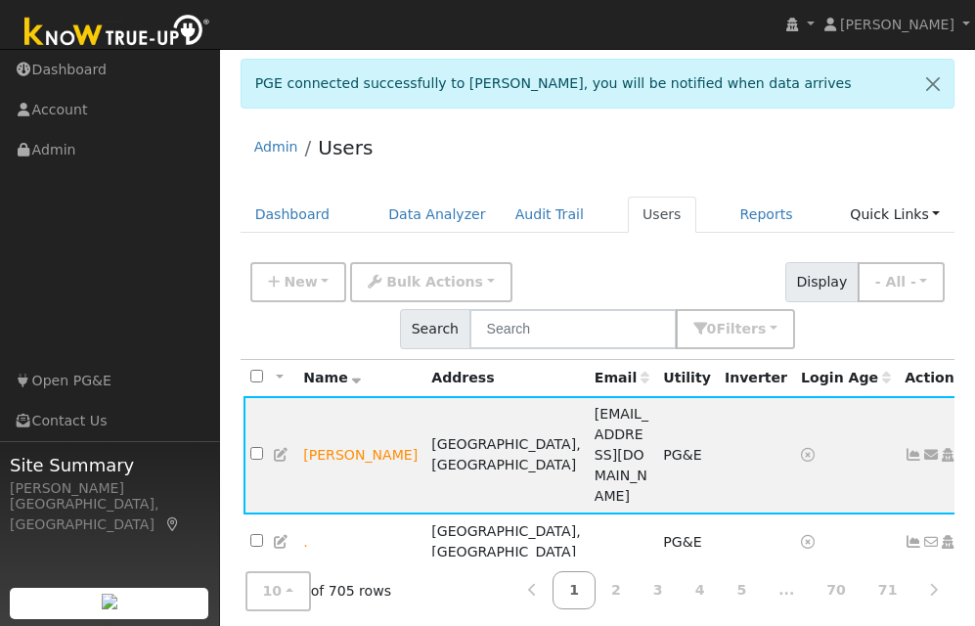
drag, startPoint x: 170, startPoint y: 539, endPoint x: 179, endPoint y: 525, distance: 16.3
click at [170, 539] on div "Site Summary Shirley Cintron Stockton, CA" at bounding box center [110, 539] width 220 height 196
